Goal: Participate in discussion: Engage in conversation with other users on a specific topic

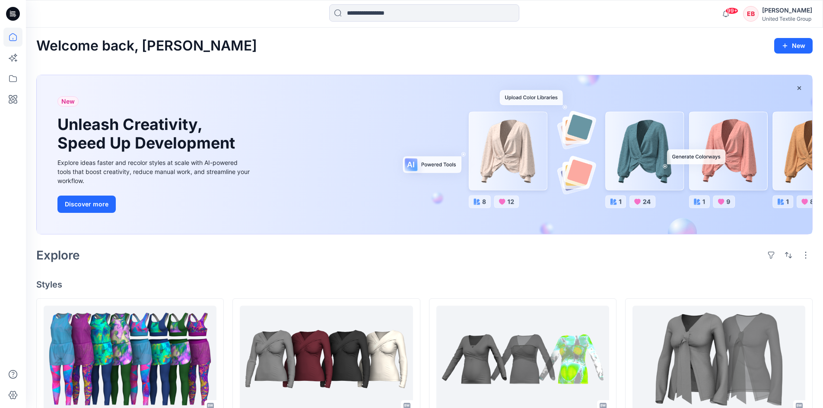
scroll to position [63, 0]
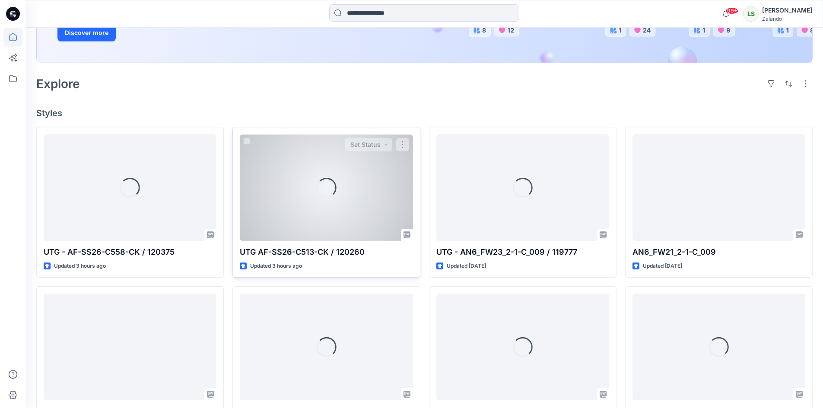
scroll to position [173, 0]
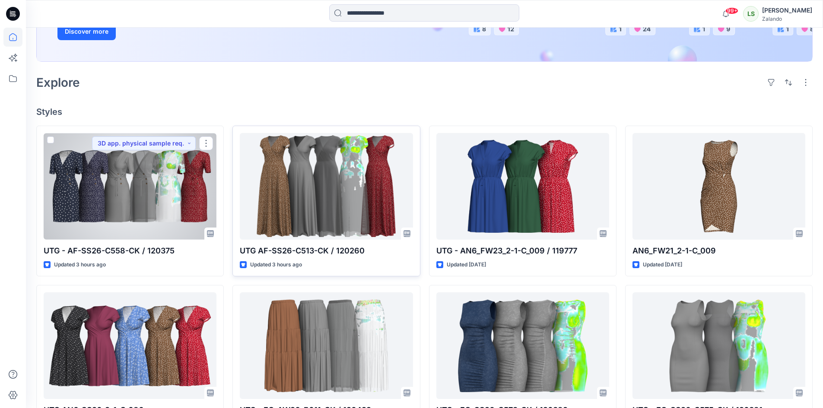
click at [179, 209] on div at bounding box center [130, 186] width 173 height 107
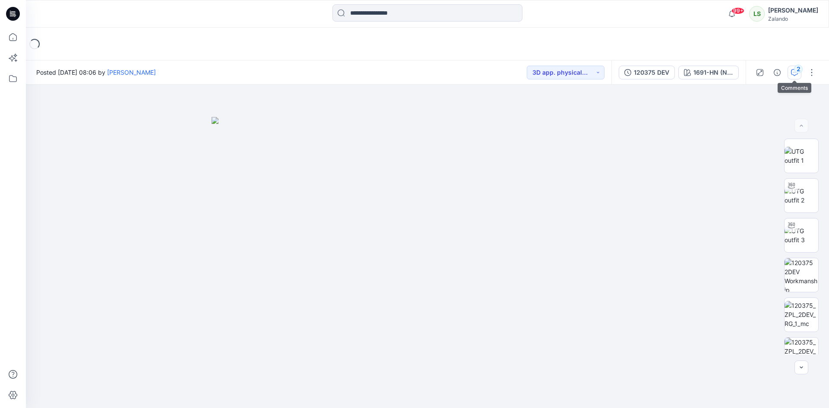
click at [794, 66] on button "2" at bounding box center [795, 73] width 14 height 14
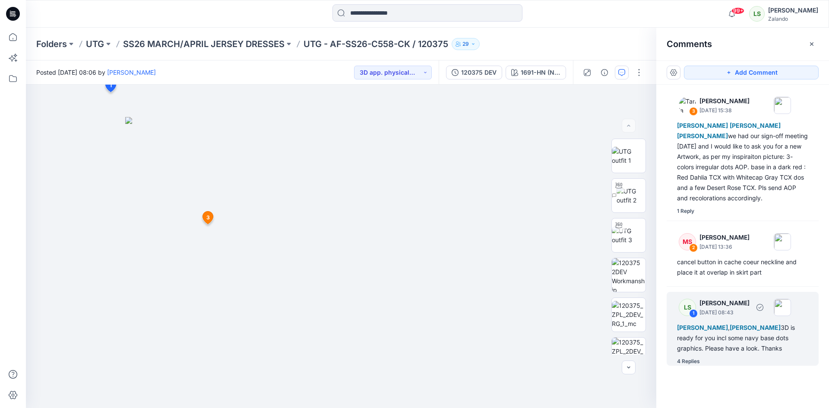
click at [693, 361] on div "4 Replies" at bounding box center [688, 361] width 23 height 9
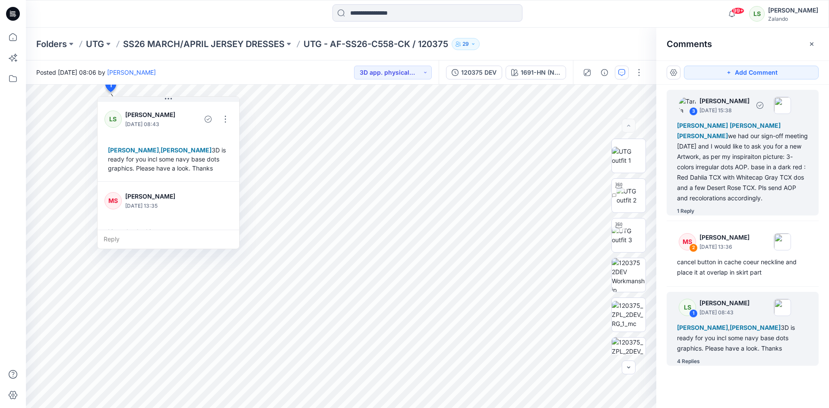
click at [689, 212] on div "1 Reply" at bounding box center [685, 211] width 17 height 9
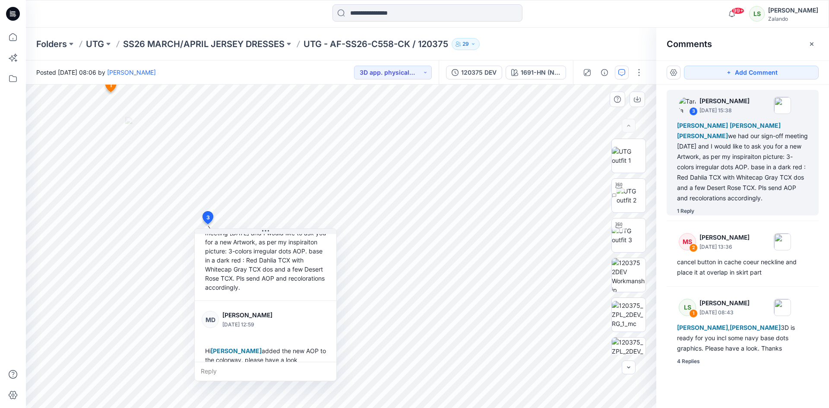
scroll to position [88, 0]
